Goal: Task Accomplishment & Management: Use online tool/utility

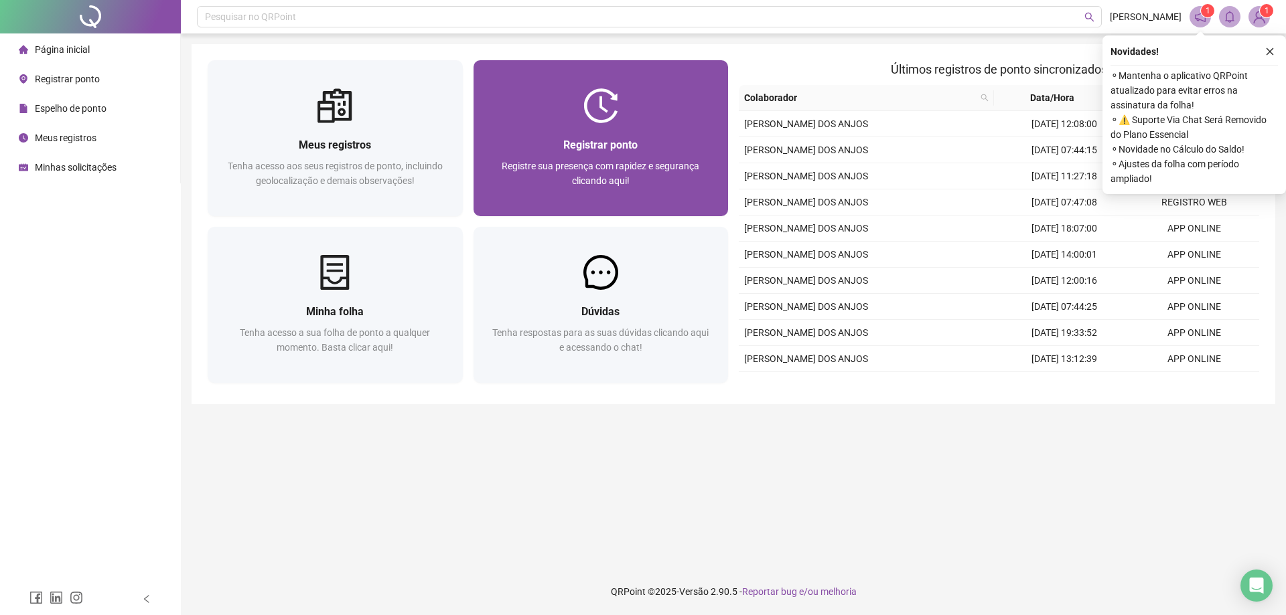
click at [599, 137] on div "Registrar ponto" at bounding box center [601, 145] width 223 height 17
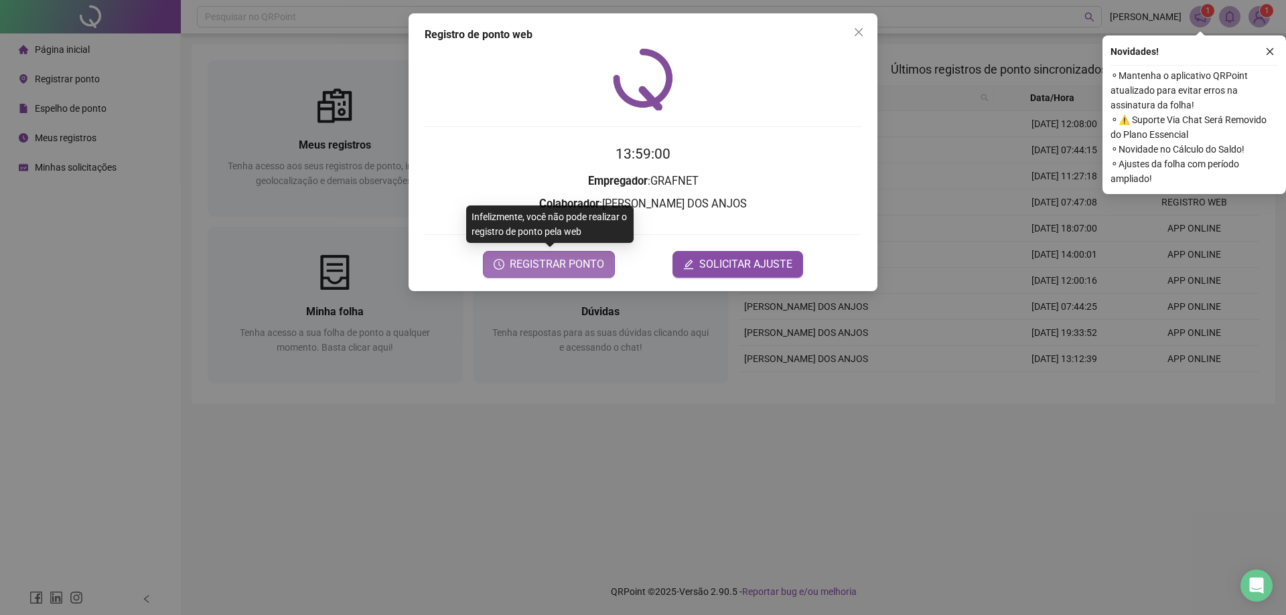
click at [587, 261] on span "REGISTRAR PONTO" at bounding box center [557, 264] width 94 height 16
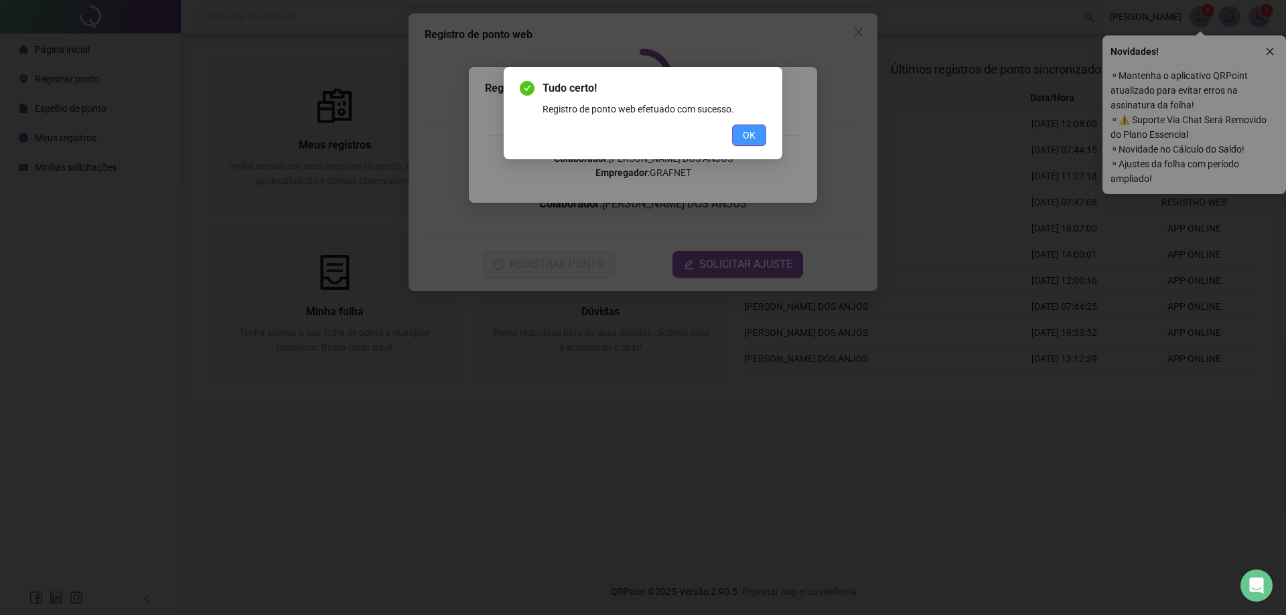
click at [753, 130] on span "OK" at bounding box center [749, 135] width 13 height 15
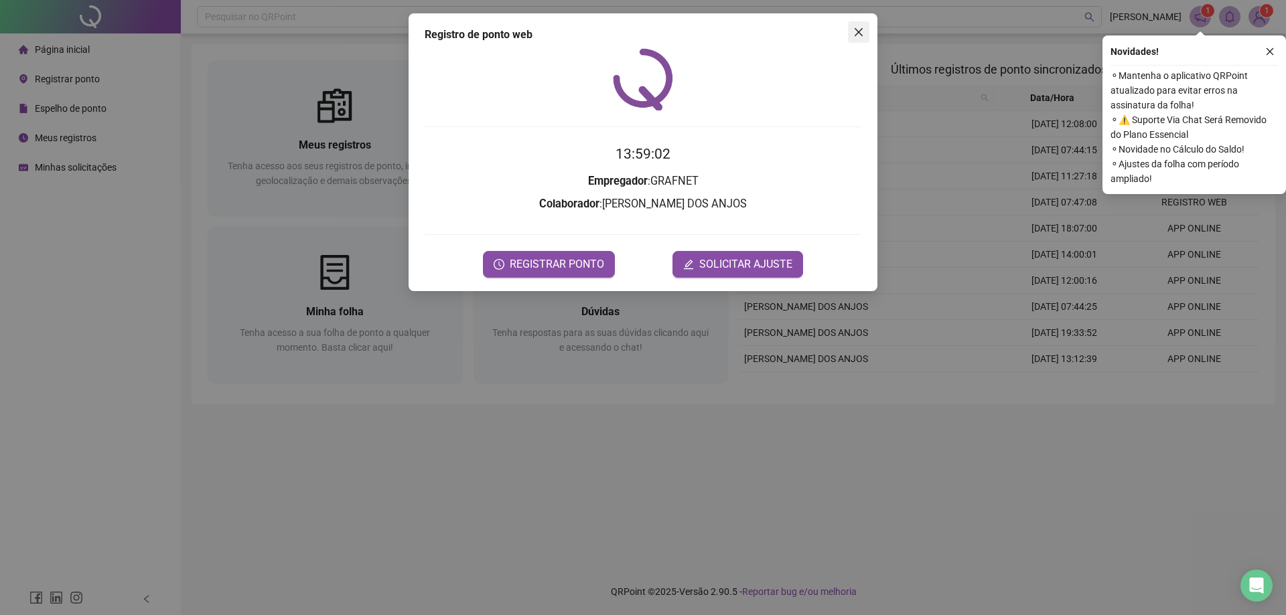
click at [859, 34] on icon "close" at bounding box center [858, 32] width 11 height 11
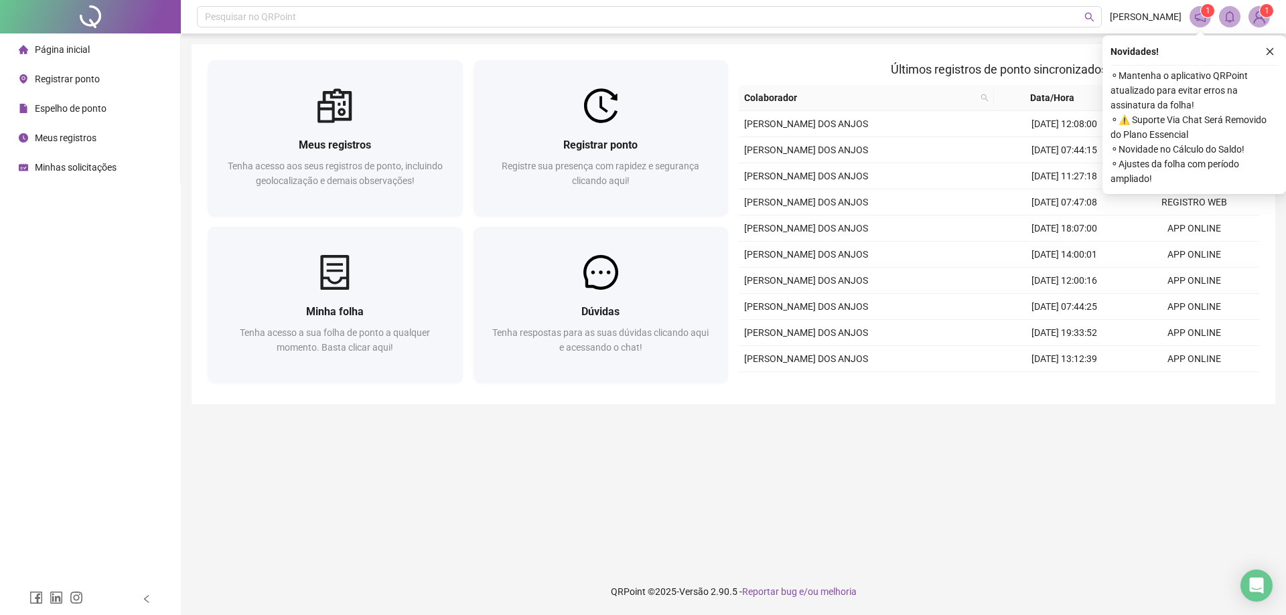
click at [926, 436] on main "Meus registros Tenha acesso aos seus registros de ponto, incluindo geolocalizaç…" at bounding box center [733, 301] width 1083 height 514
click at [1273, 50] on icon "close" at bounding box center [1269, 51] width 9 height 9
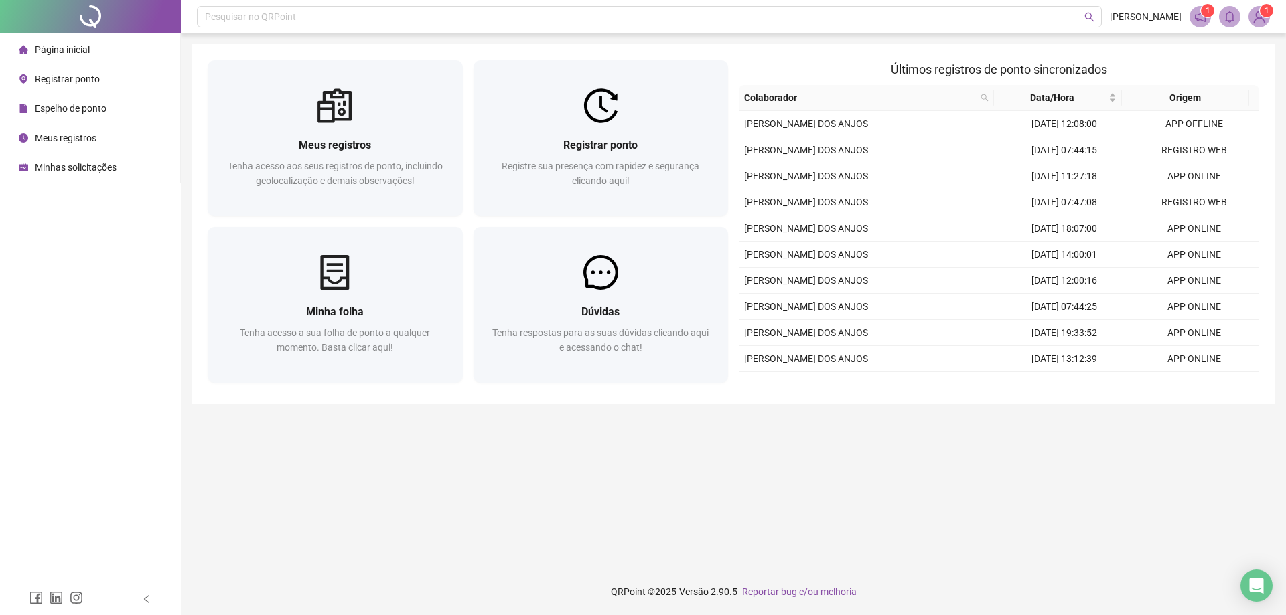
click at [66, 145] on div "Meus registros" at bounding box center [58, 138] width 78 height 27
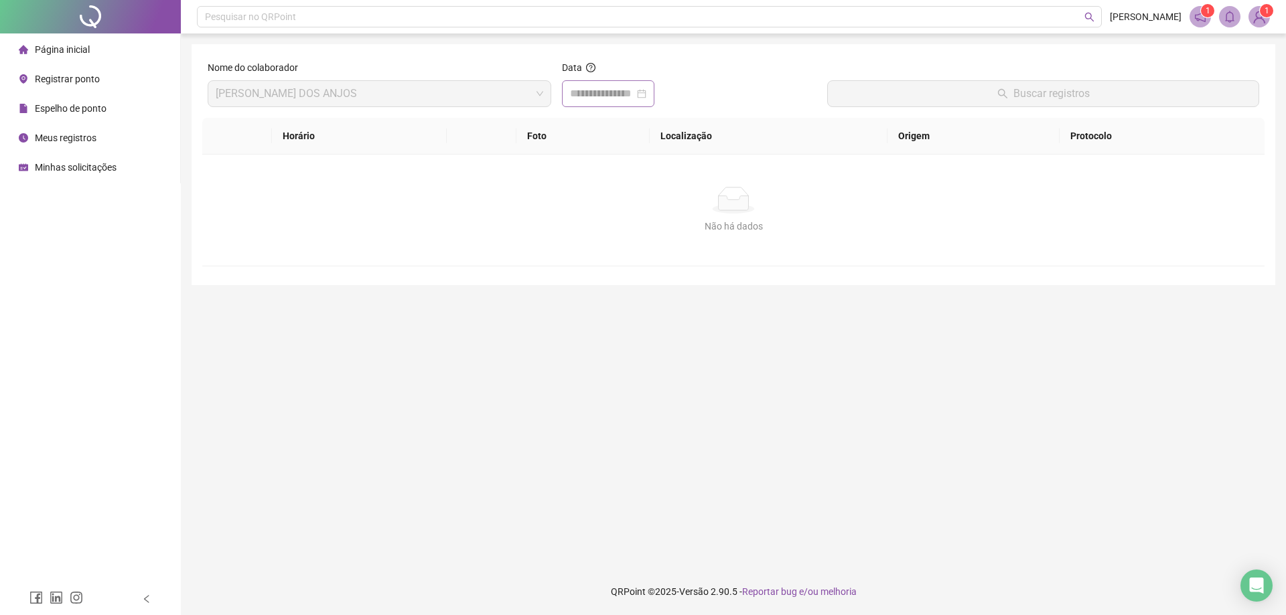
click at [646, 96] on div at bounding box center [608, 94] width 76 height 16
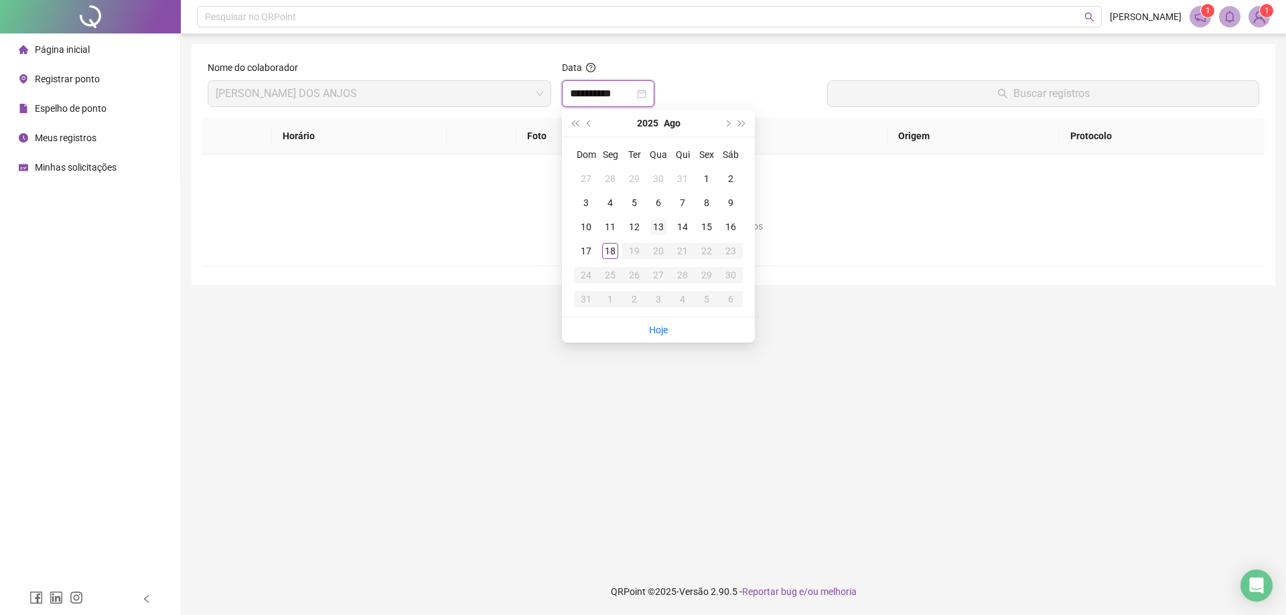
type input "**********"
click at [608, 253] on div "18" at bounding box center [610, 251] width 16 height 16
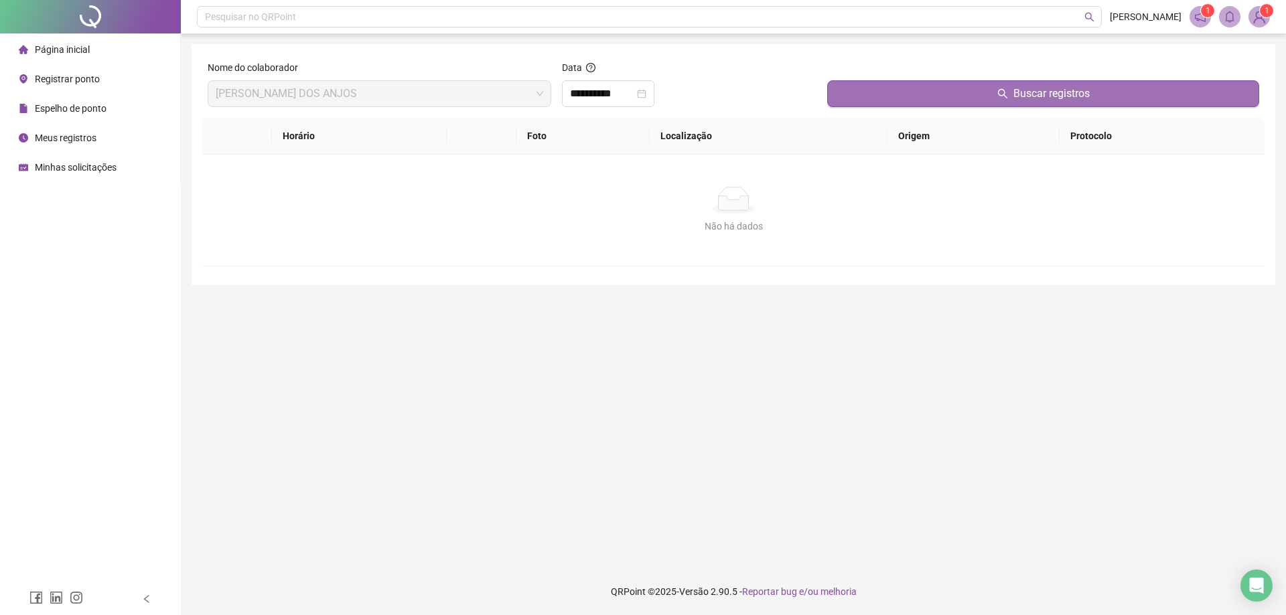
click at [970, 100] on button "Buscar registros" at bounding box center [1043, 93] width 432 height 27
